Goal: Information Seeking & Learning: Stay updated

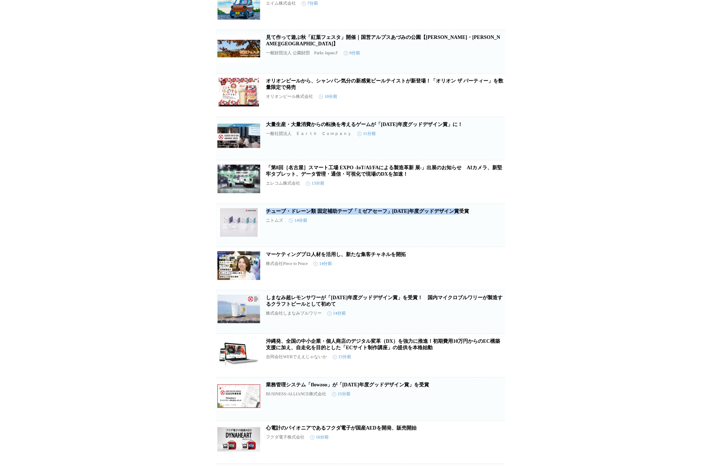
scroll to position [2240, 0]
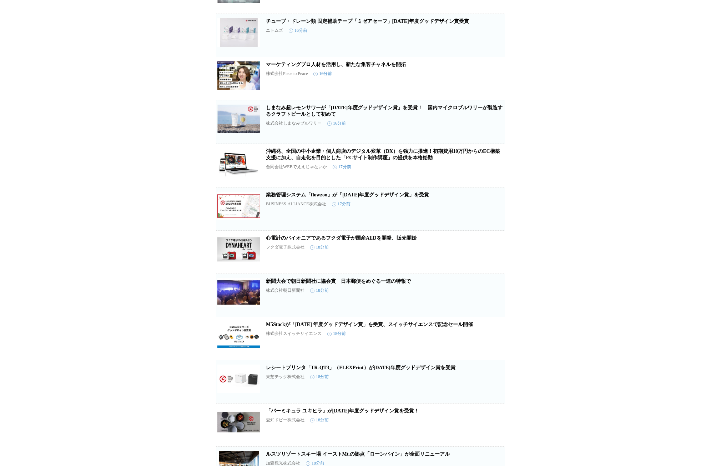
scroll to position [2455, 0]
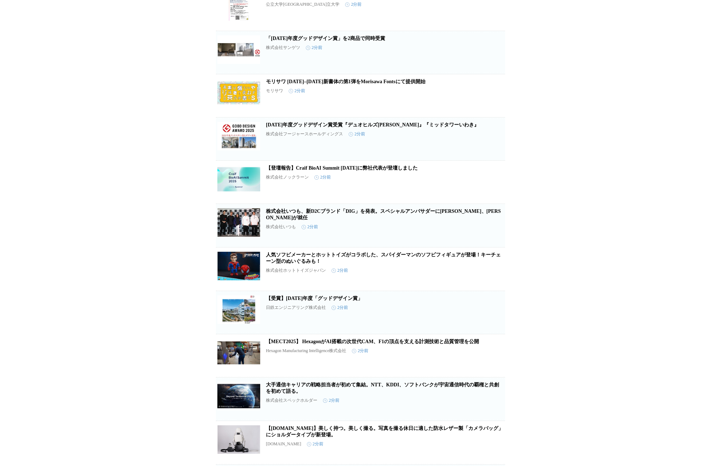
scroll to position [0, 0]
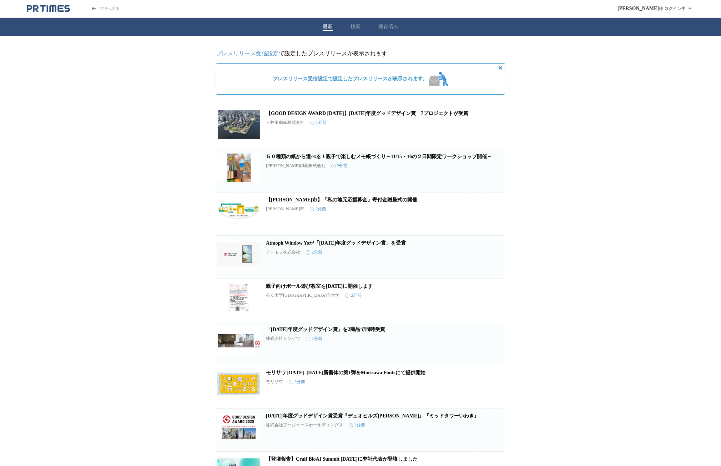
click at [357, 21] on div "最新 検索 保存済み" at bounding box center [360, 27] width 721 height 18
click at [355, 28] on button "検索" at bounding box center [356, 27] width 10 height 6
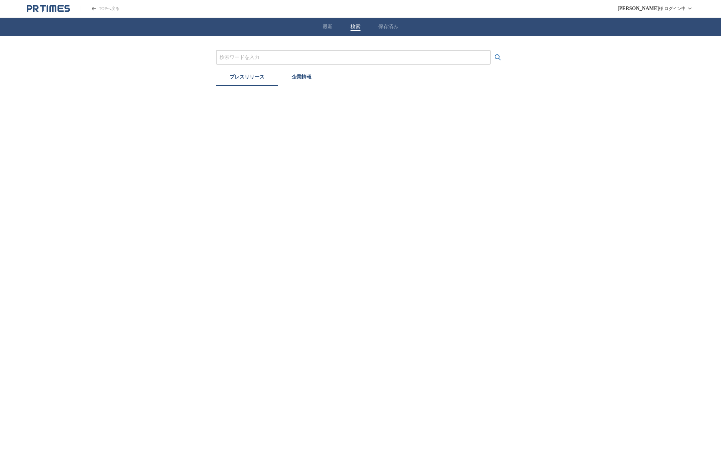
click at [329, 29] on button "最新" at bounding box center [328, 27] width 10 height 6
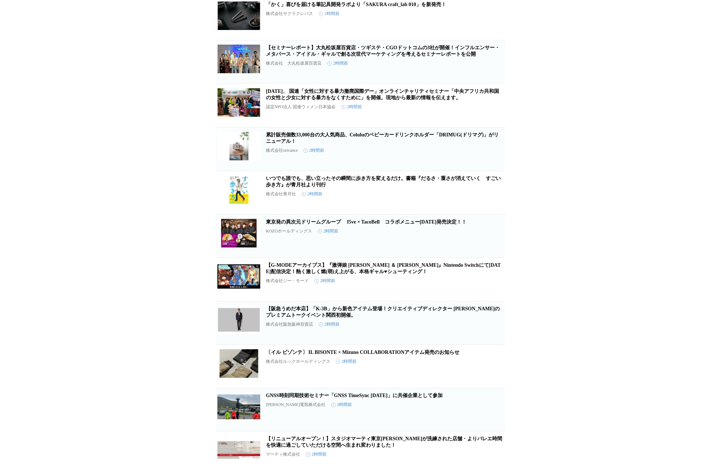
scroll to position [11314, 0]
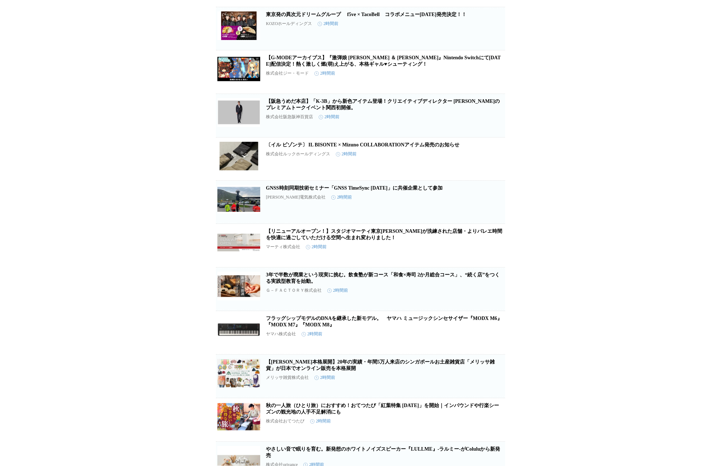
scroll to position [11578, 0]
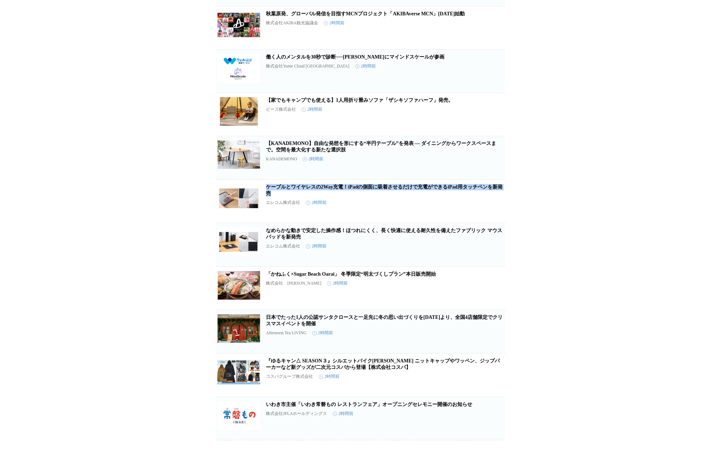
scroll to position [12920, 0]
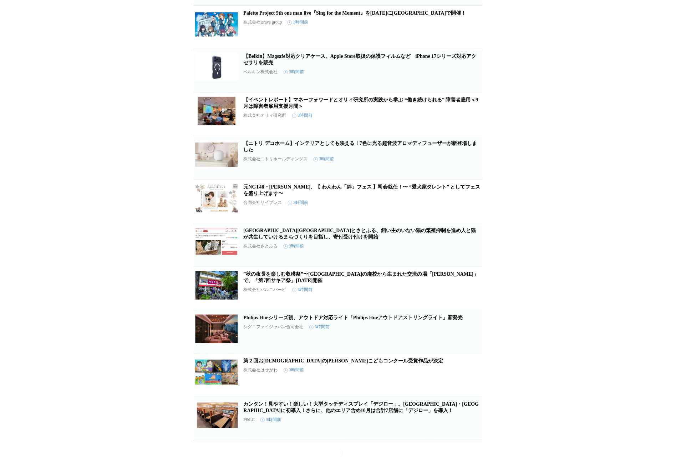
scroll to position [18080, 0]
